Goal: Browse casually

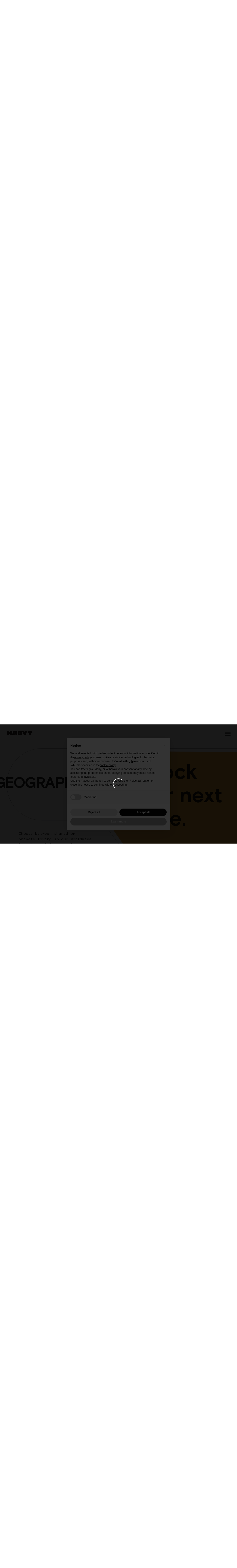
scroll to position [687, 0]
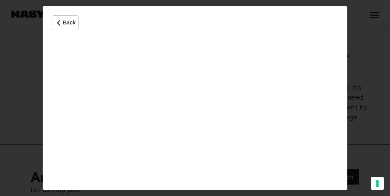
click at [195, 98] on iframe "Cookie Policy" at bounding box center [195, 114] width 305 height 150
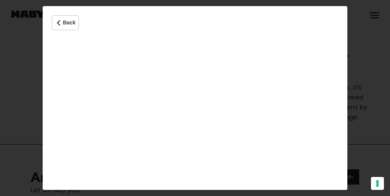
click at [195, 98] on iframe "Cookie Policy" at bounding box center [195, 114] width 305 height 150
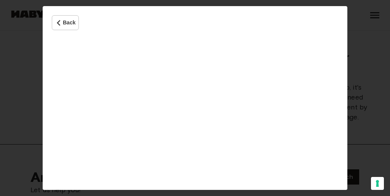
click at [195, 98] on iframe "Cookie Policy" at bounding box center [195, 114] width 305 height 150
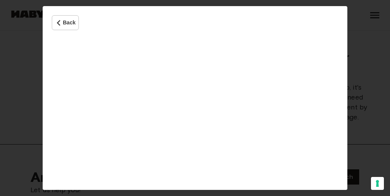
click at [195, 98] on iframe "Cookie Policy" at bounding box center [195, 114] width 305 height 150
